Goal: Transaction & Acquisition: Book appointment/travel/reservation

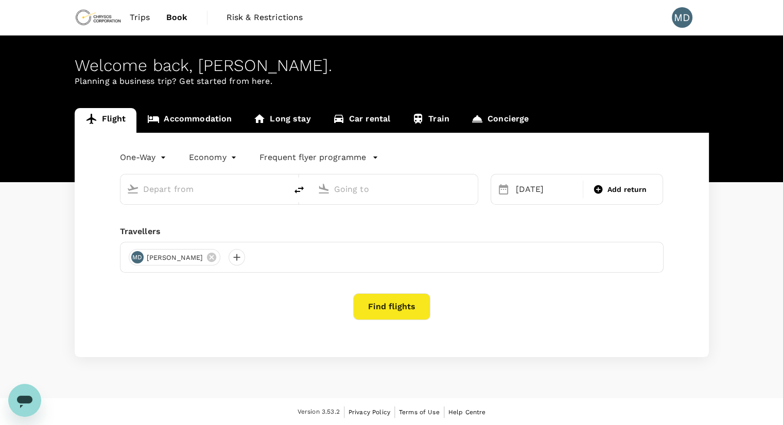
type input "General [PERSON_NAME] Intl (ZCL)"
type input "Vancouver Intl (YVR)"
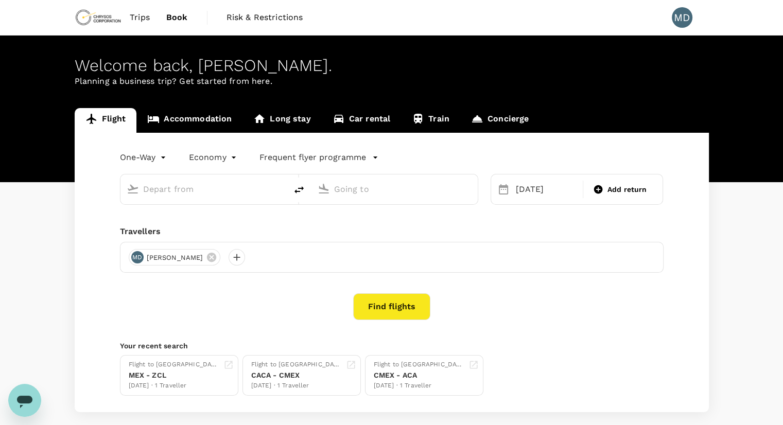
type input "General [PERSON_NAME] Intl (ZCL)"
type input "Vancouver Intl (YVR)"
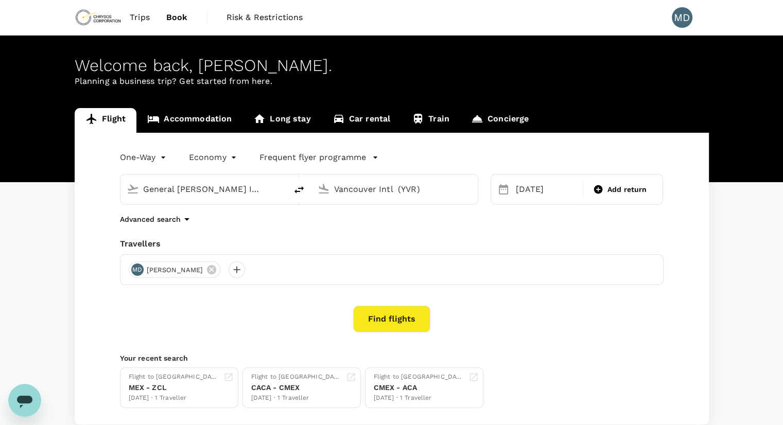
click at [191, 13] on link "Book" at bounding box center [177, 17] width 38 height 35
click at [175, 19] on span "Book" at bounding box center [177, 17] width 22 height 12
click at [215, 186] on input "General [PERSON_NAME] Intl (ZCL)" at bounding box center [204, 189] width 122 height 16
click at [216, 221] on div "Vancouver Intl YVR" at bounding box center [212, 229] width 220 height 16
type input "Vancouver Intl (YVR)"
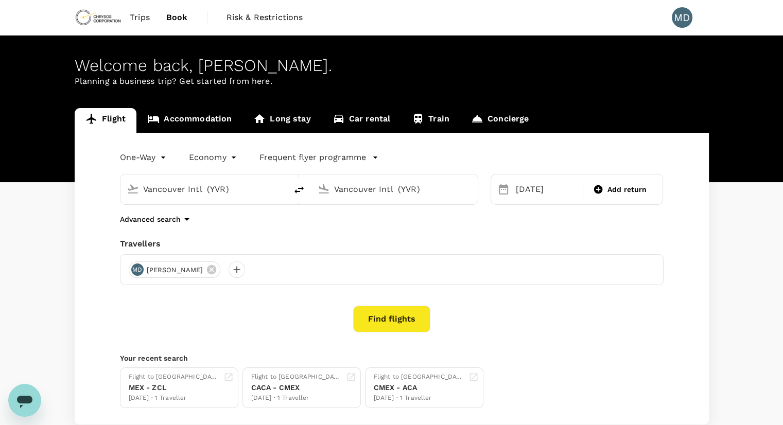
click at [381, 180] on div "Vancouver Intl (YVR)" at bounding box center [401, 187] width 142 height 21
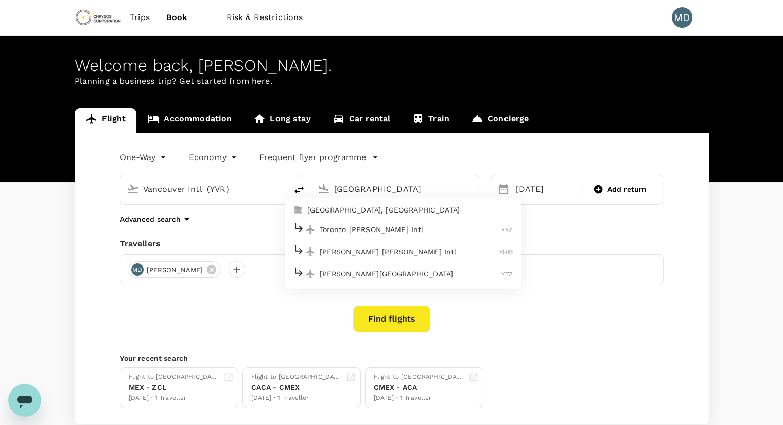
click at [414, 225] on p "Toronto [PERSON_NAME] Intl" at bounding box center [411, 229] width 182 height 10
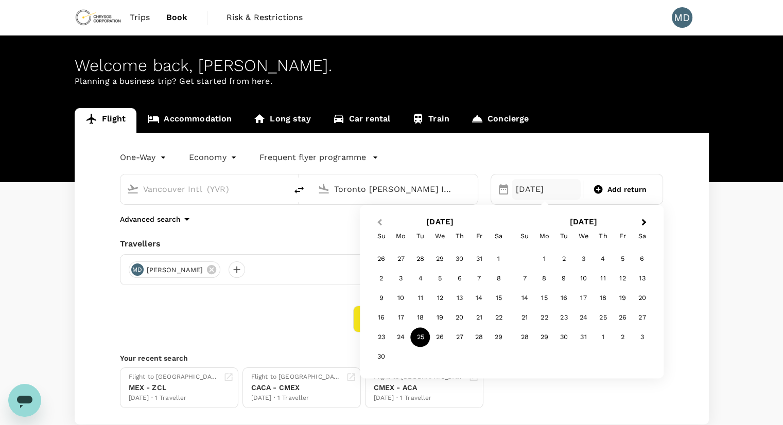
type input "Toronto [PERSON_NAME] Intl (YYZ)"
click at [379, 222] on span "Previous Month" at bounding box center [379, 223] width 0 height 12
click at [399, 316] on div "20" at bounding box center [401, 318] width 20 height 20
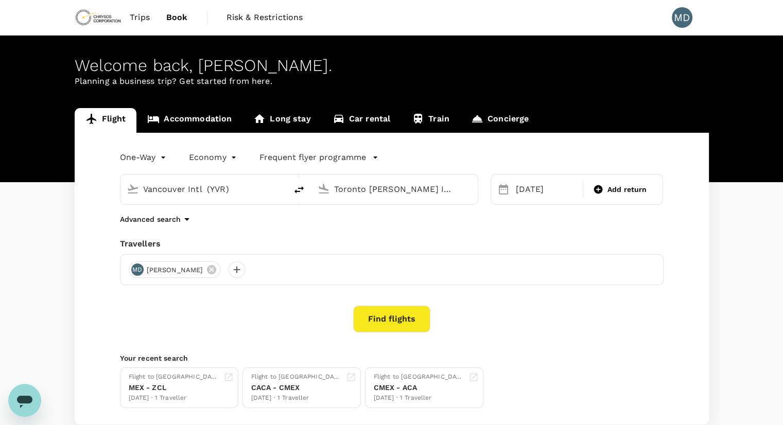
click at [383, 320] on button "Find flights" at bounding box center [391, 319] width 77 height 27
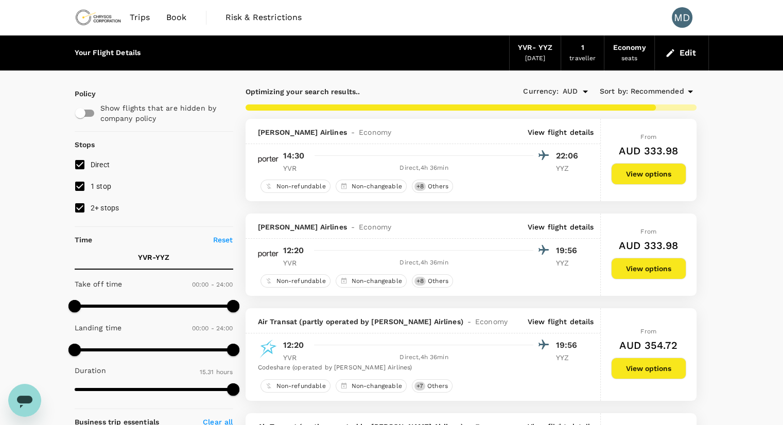
type input "1800"
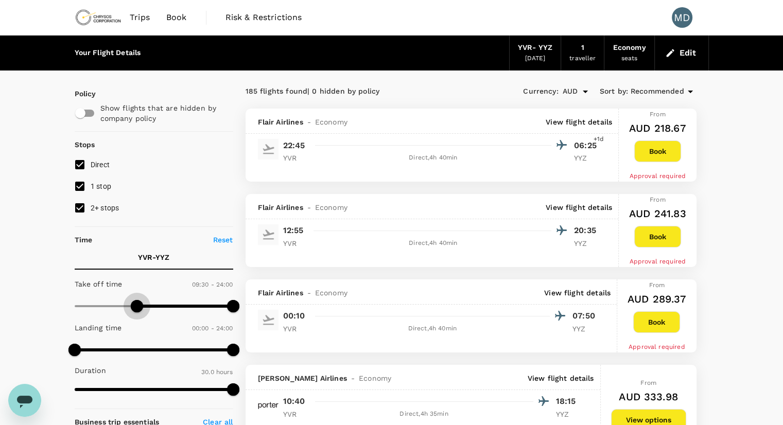
type input "480"
drag, startPoint x: 73, startPoint y: 310, endPoint x: 127, endPoint y: 308, distance: 54.1
click at [127, 308] on span at bounding box center [127, 306] width 12 height 12
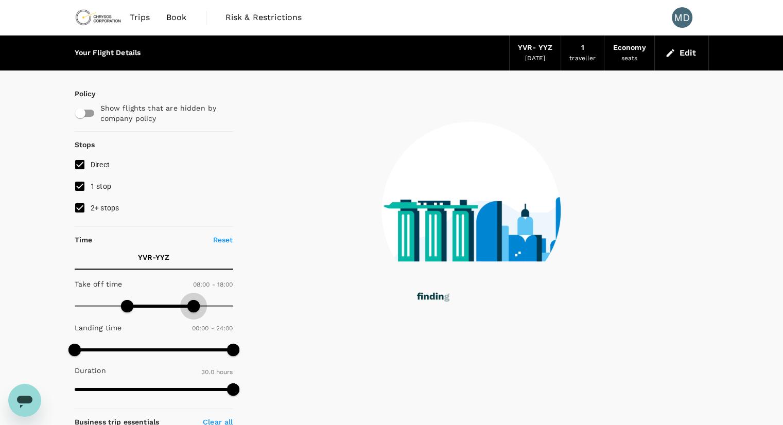
type input "810"
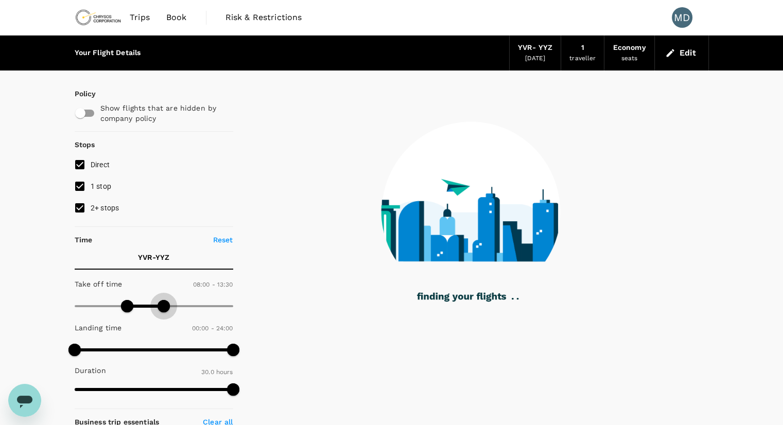
drag, startPoint x: 235, startPoint y: 307, endPoint x: 163, endPoint y: 307, distance: 71.5
click at [163, 307] on span at bounding box center [163, 306] width 12 height 12
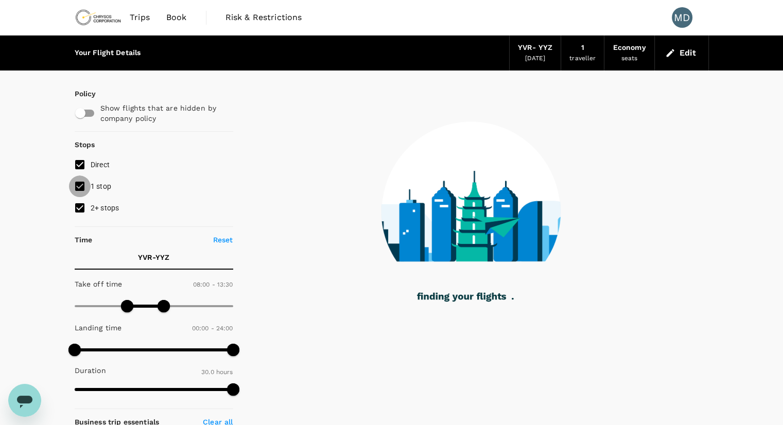
click at [76, 182] on input "1 stop" at bounding box center [80, 186] width 22 height 22
checkbox input "false"
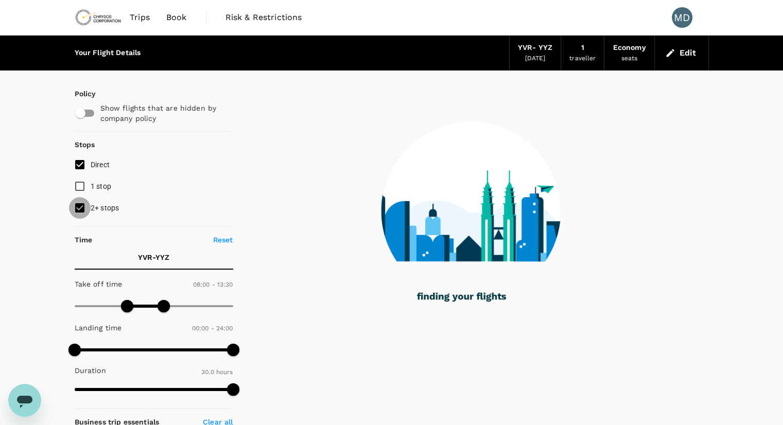
click at [79, 214] on input "2+ stops" at bounding box center [80, 208] width 22 height 22
checkbox input "false"
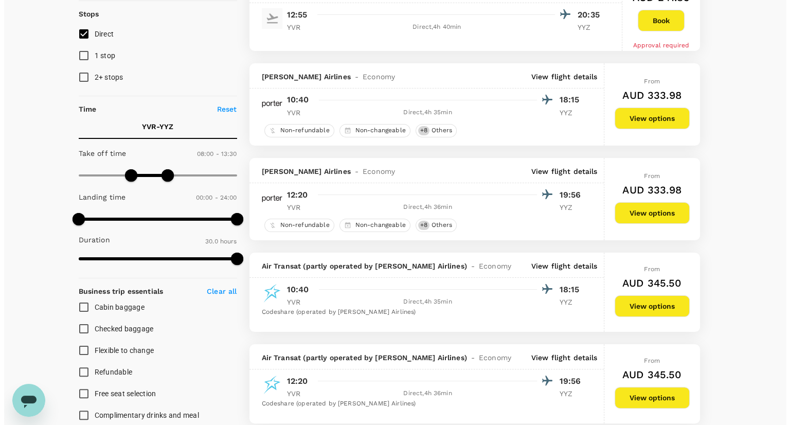
scroll to position [133, 0]
